Goal: Find specific page/section: Find specific page/section

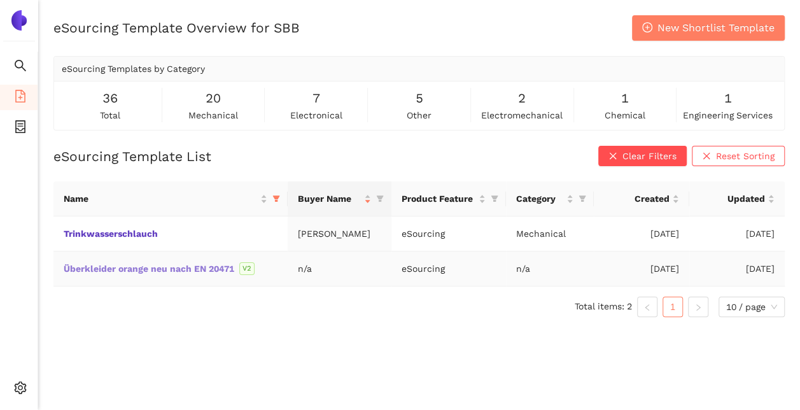
click at [0, 0] on link "Überkleider orange neu nach EN 20471" at bounding box center [0, 0] width 0 height 0
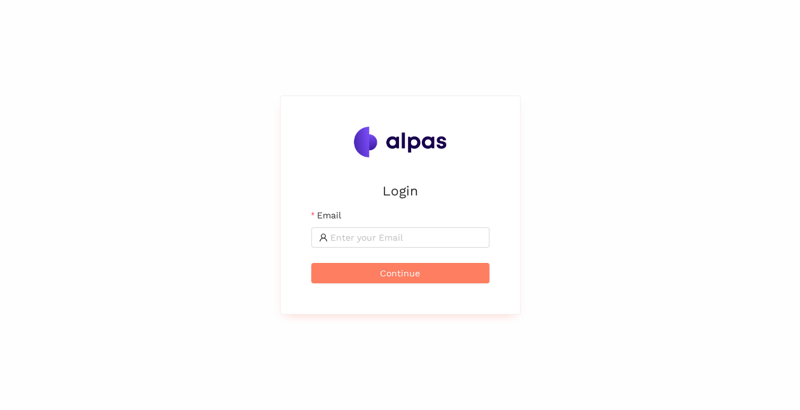
click at [441, 237] on input "Email" at bounding box center [406, 237] width 152 height 14
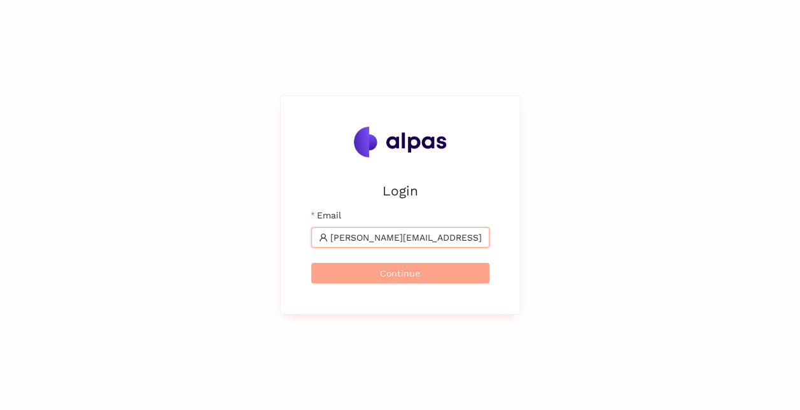
type input "adrian.binder@sbb.ch"
click at [404, 266] on span "Continue" at bounding box center [400, 273] width 40 height 14
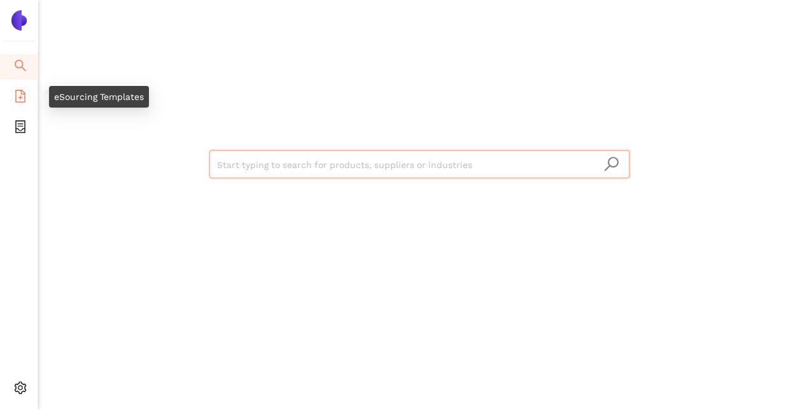
click at [15, 96] on icon "file-add" at bounding box center [20, 96] width 10 height 13
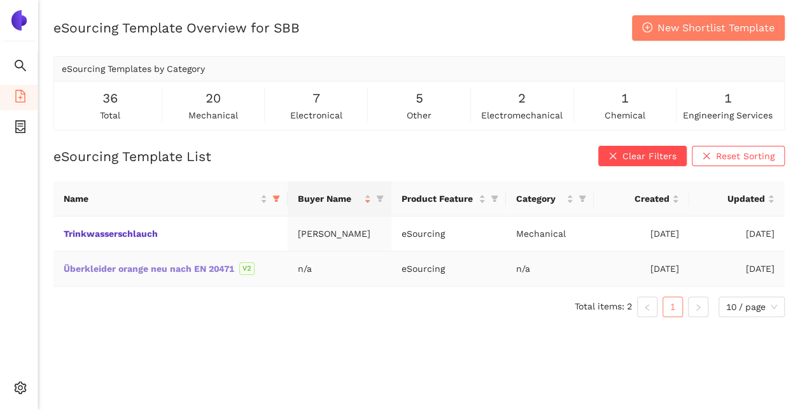
click at [0, 0] on link "Überkleider orange neu nach EN 20471" at bounding box center [0, 0] width 0 height 0
